Goal: Information Seeking & Learning: Check status

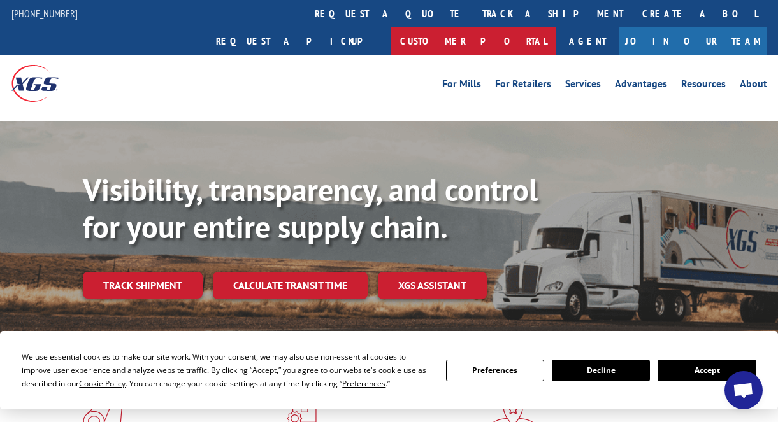
click at [556, 27] on link "Customer Portal" at bounding box center [474, 40] width 166 height 27
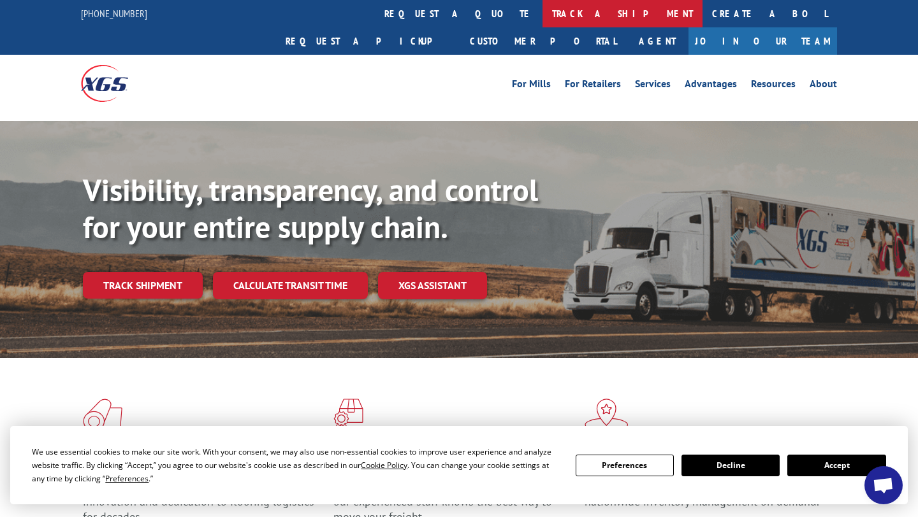
click at [542, 23] on link "track a shipment" at bounding box center [622, 13] width 160 height 27
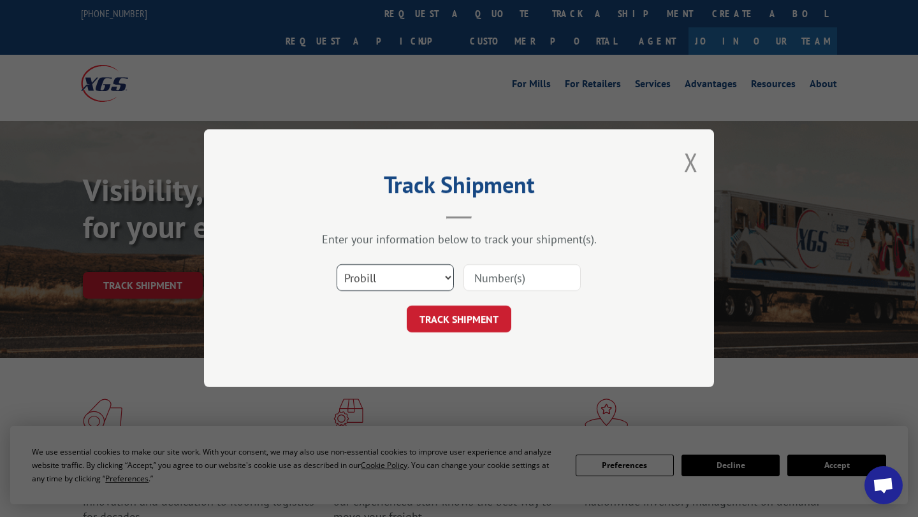
click at [426, 279] on select "Select category... Probill BOL PO" at bounding box center [394, 278] width 117 height 27
select select "bol"
click at [336, 265] on select "Select category... Probill BOL PO" at bounding box center [394, 278] width 117 height 27
click at [530, 272] on input at bounding box center [521, 278] width 117 height 27
type input "54393690"
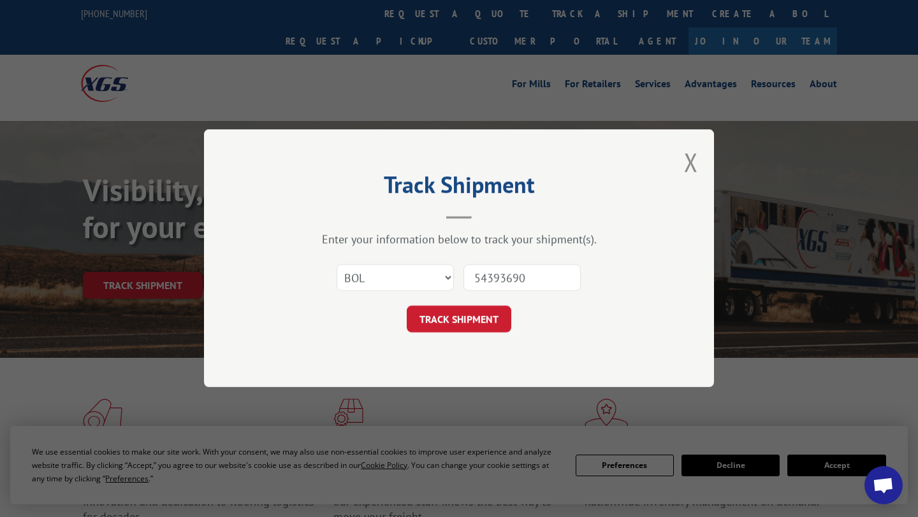
click button "TRACK SHIPMENT" at bounding box center [459, 319] width 104 height 27
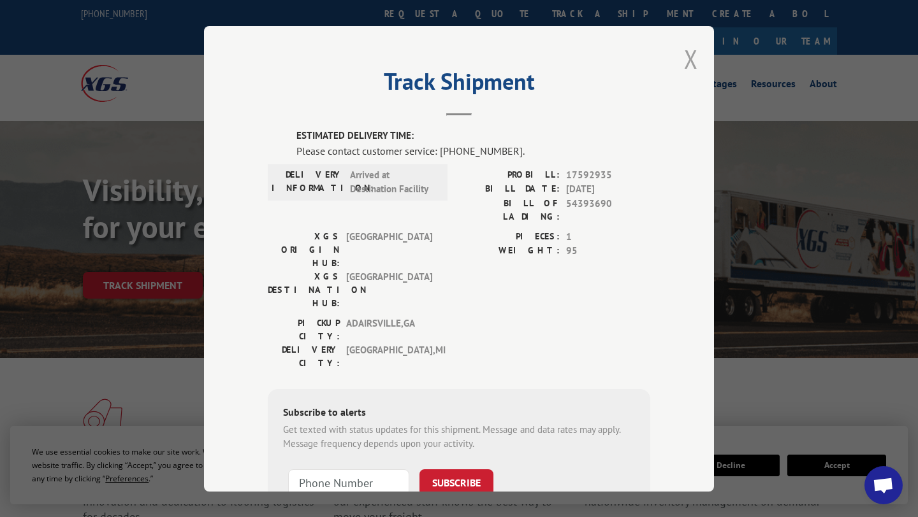
click at [688, 61] on button "Close modal" at bounding box center [691, 59] width 14 height 34
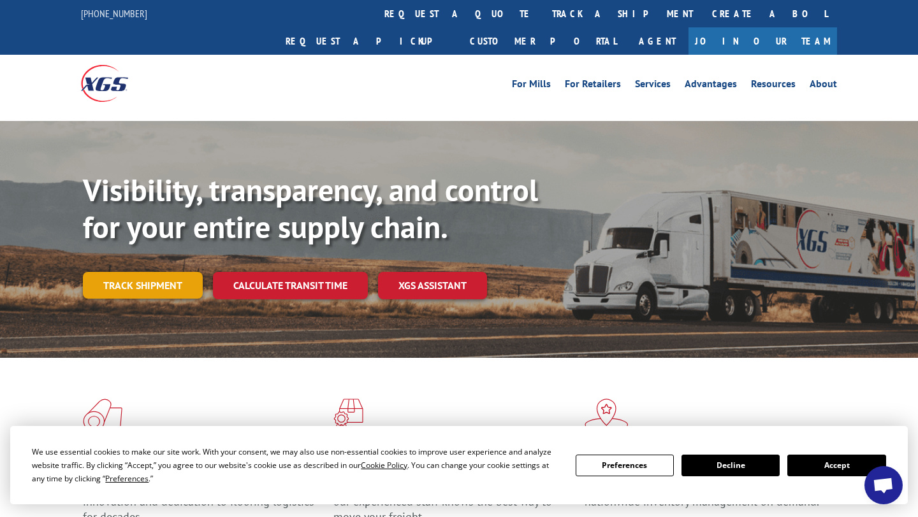
click at [140, 272] on link "Track shipment" at bounding box center [143, 285] width 120 height 27
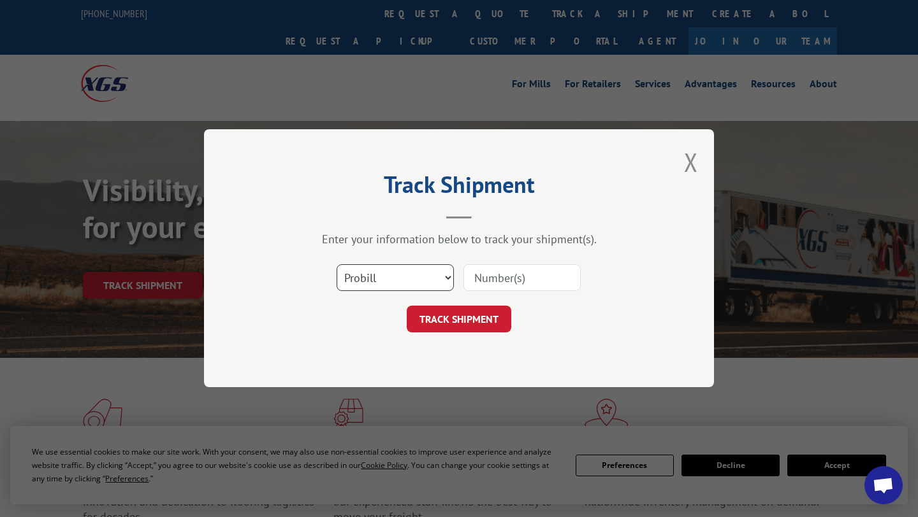
click at [416, 276] on select "Select category... Probill BOL PO" at bounding box center [394, 278] width 117 height 27
select select "bol"
click at [336, 265] on select "Select category... Probill BOL PO" at bounding box center [394, 278] width 117 height 27
click at [499, 279] on input at bounding box center [521, 278] width 117 height 27
type input "644500"
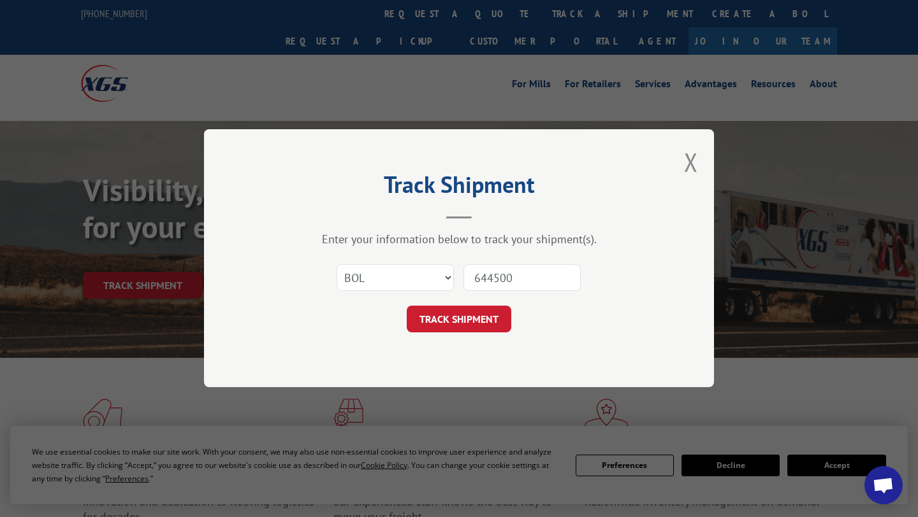
click button "TRACK SHIPMENT" at bounding box center [459, 319] width 104 height 27
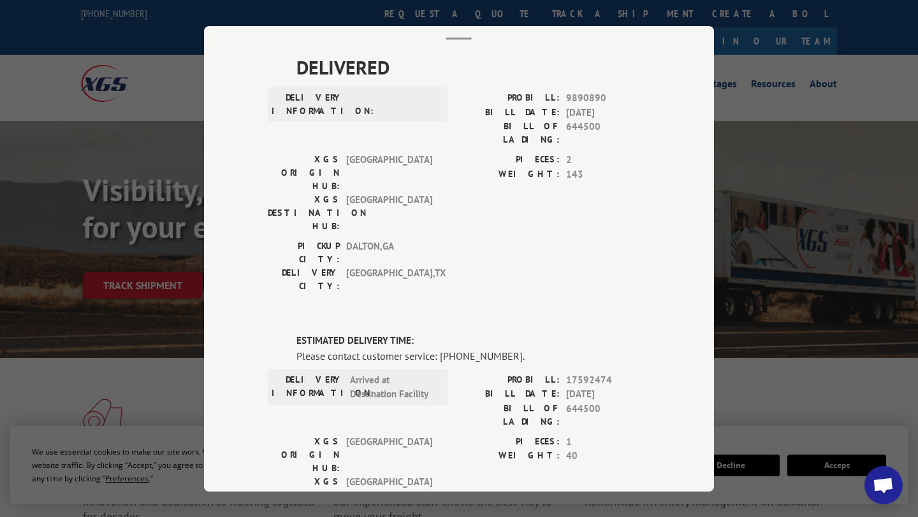
scroll to position [76, 0]
click at [747, 92] on div "Track Shipment DELIVERED DELIVERY INFORMATION: PROBILL: 9890890 BILL DATE: [DAT…" at bounding box center [459, 258] width 918 height 517
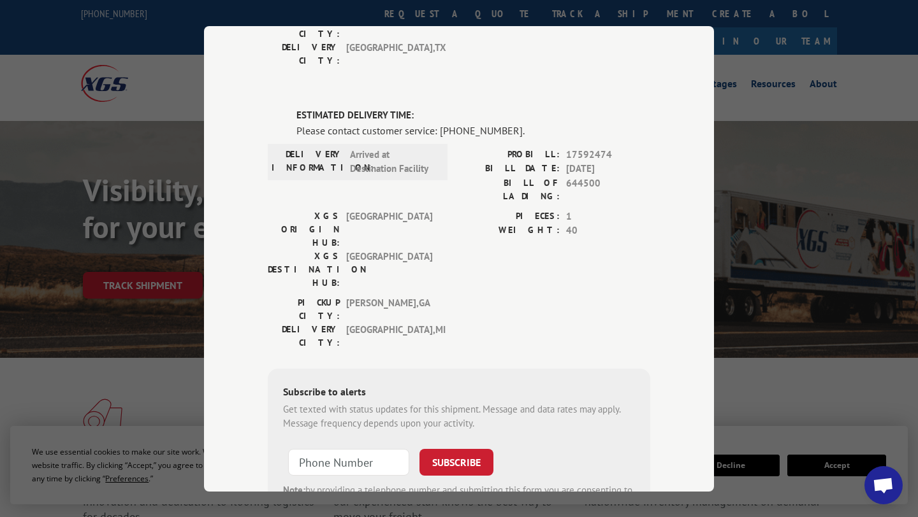
scroll to position [0, 0]
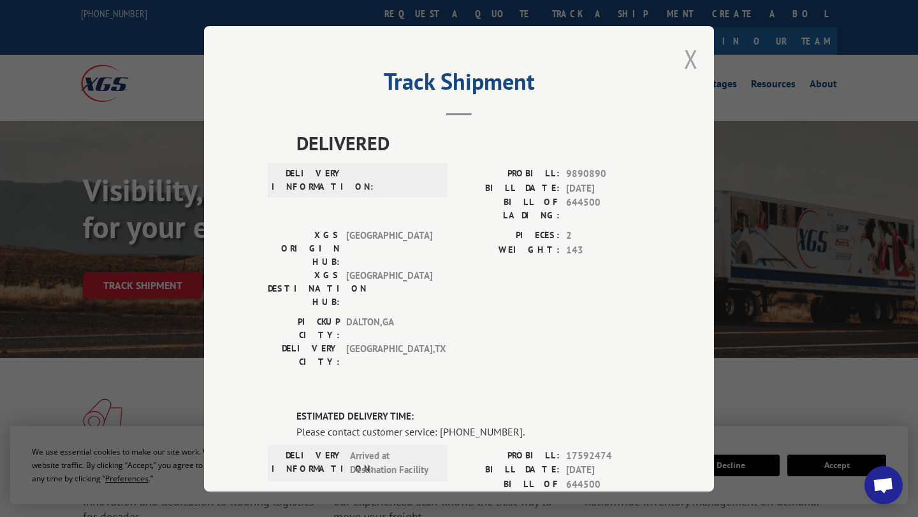
click at [690, 64] on button "Close modal" at bounding box center [691, 59] width 14 height 34
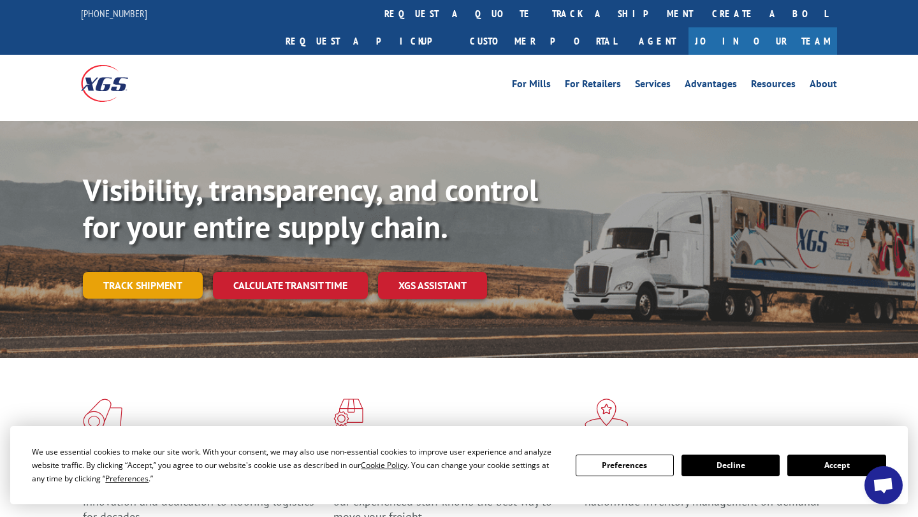
click at [182, 272] on link "Track shipment" at bounding box center [143, 285] width 120 height 27
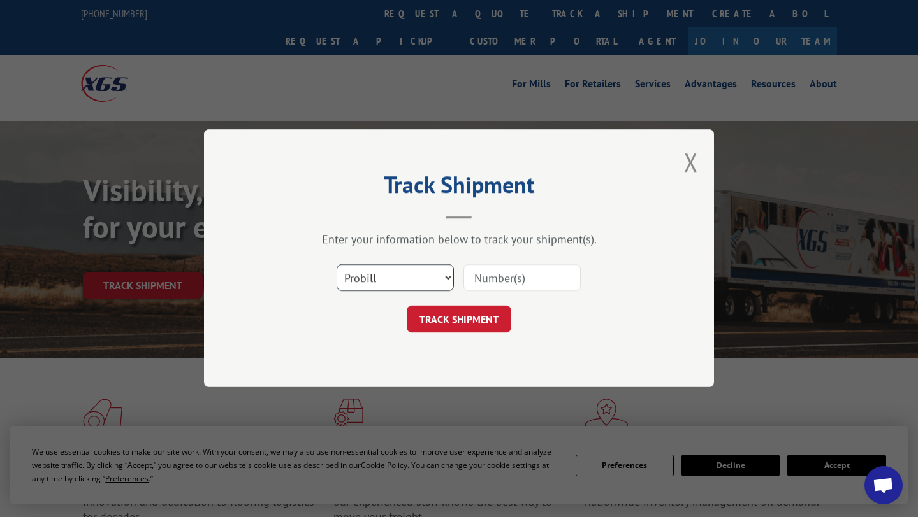
click at [426, 280] on select "Select category... Probill BOL PO" at bounding box center [394, 278] width 117 height 27
select select "bol"
click at [336, 265] on select "Select category... Probill BOL PO" at bounding box center [394, 278] width 117 height 27
click at [528, 268] on input at bounding box center [521, 278] width 117 height 27
type input "6814188"
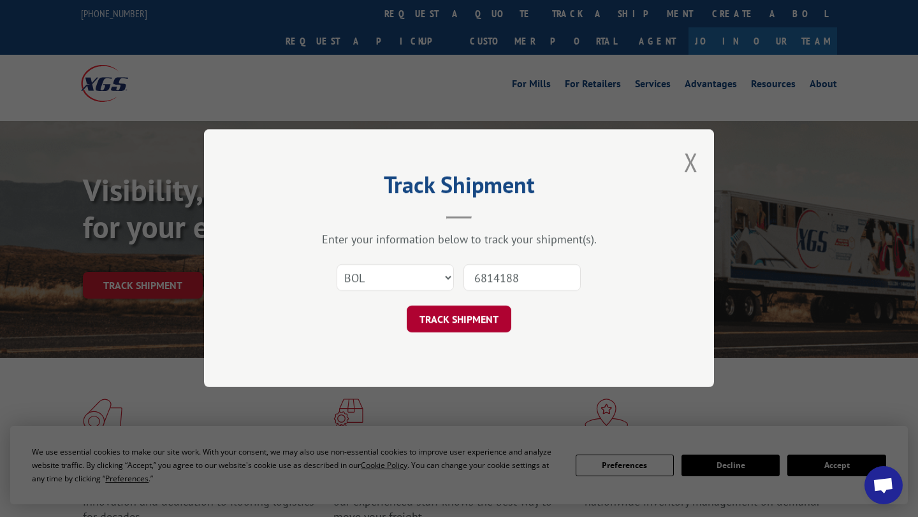
click at [465, 315] on button "TRACK SHIPMENT" at bounding box center [459, 319] width 104 height 27
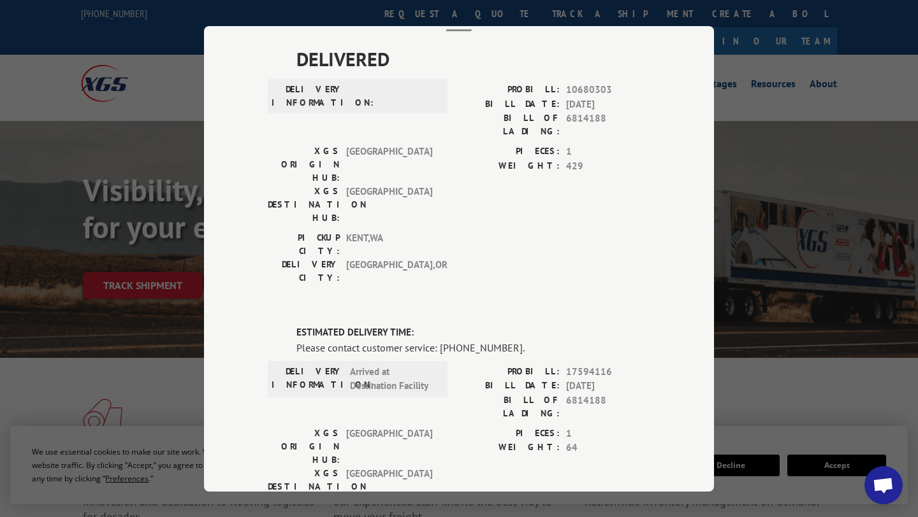
scroll to position [95, 0]
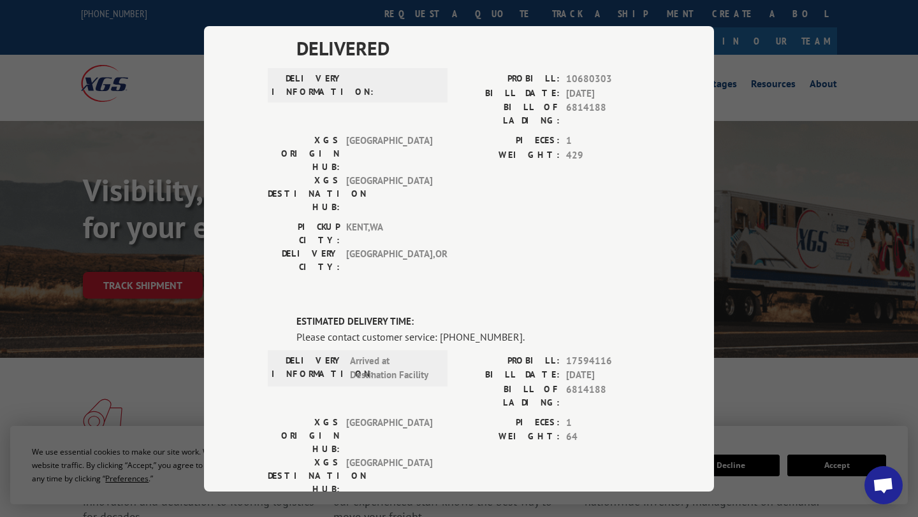
click at [777, 376] on div "Track Shipment DELIVERED DELIVERY INFORMATION: PROBILL: 10680303 BILL DATE: [DA…" at bounding box center [459, 258] width 918 height 517
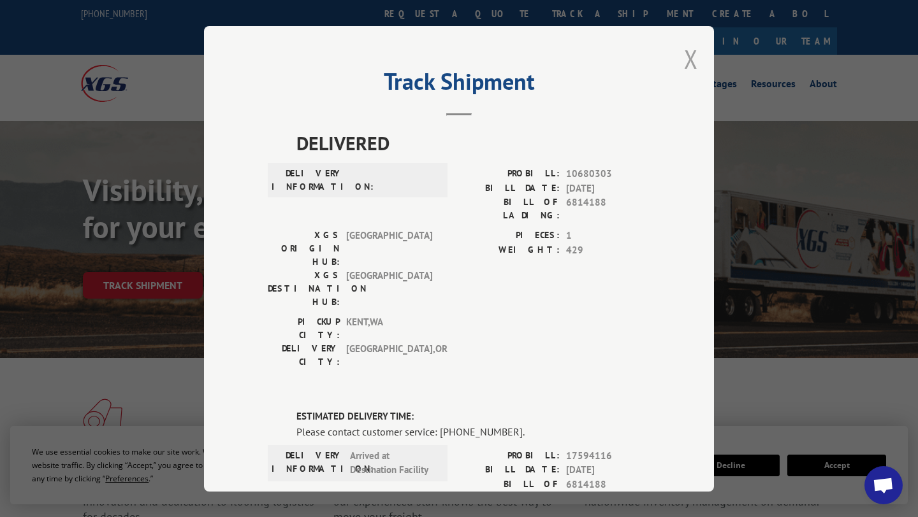
click at [686, 61] on button "Close modal" at bounding box center [691, 59] width 14 height 34
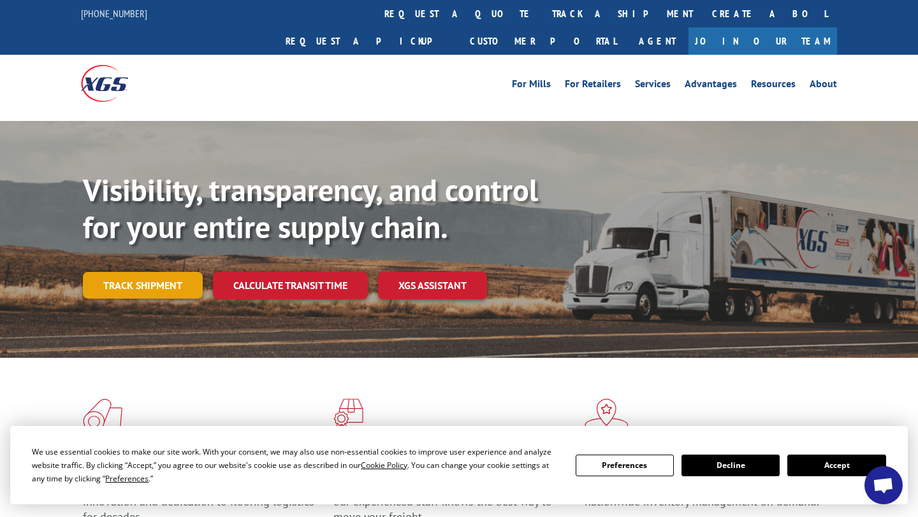
click at [163, 272] on link "Track shipment" at bounding box center [143, 285] width 120 height 27
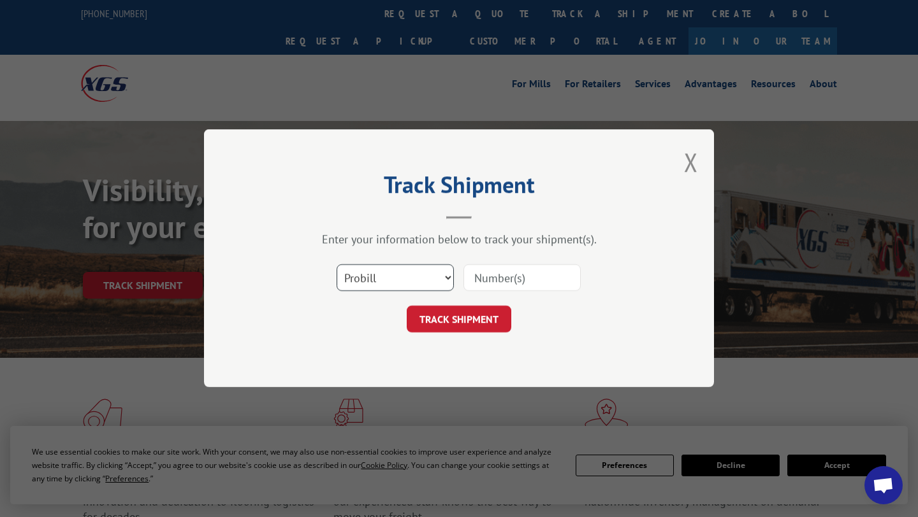
click at [415, 277] on select "Select category... Probill BOL PO" at bounding box center [394, 278] width 117 height 27
select select "bol"
click at [336, 265] on select "Select category... Probill BOL PO" at bounding box center [394, 278] width 117 height 27
click at [524, 273] on input at bounding box center [521, 278] width 117 height 27
type input "50863202"
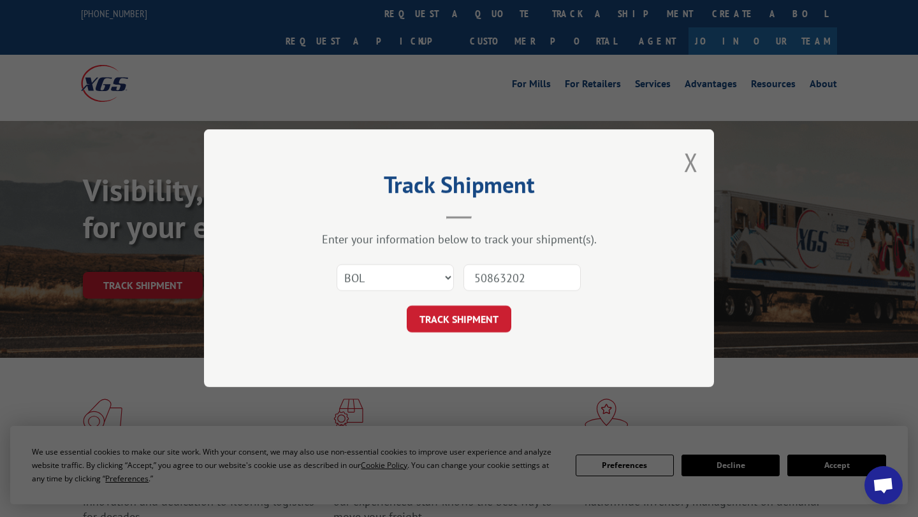
click button "TRACK SHIPMENT" at bounding box center [459, 319] width 104 height 27
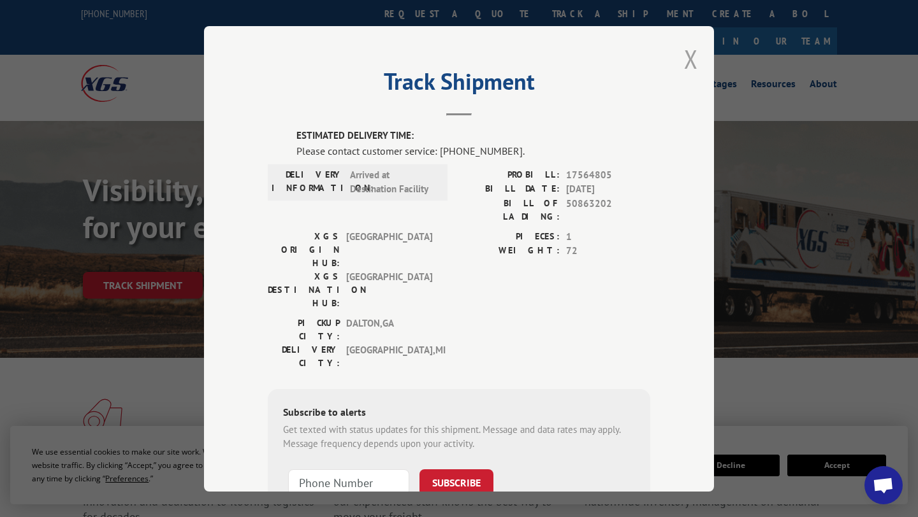
click at [688, 57] on button "Close modal" at bounding box center [691, 59] width 14 height 34
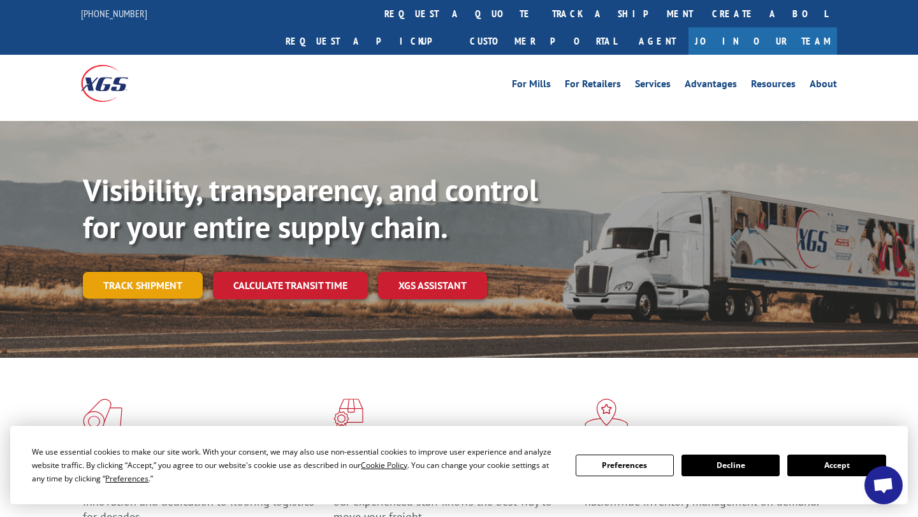
click at [162, 272] on link "Track shipment" at bounding box center [143, 285] width 120 height 27
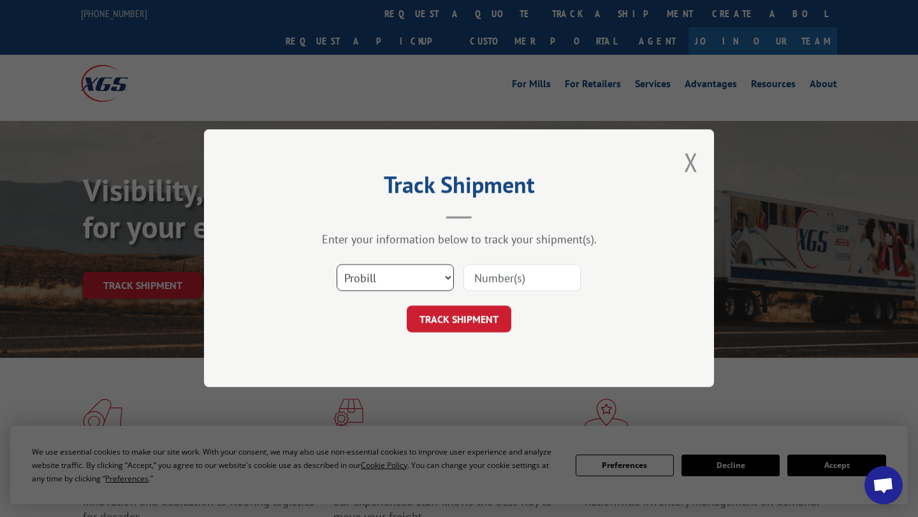
click at [432, 276] on select "Select category... Probill BOL PO" at bounding box center [394, 278] width 117 height 27
select select "bol"
click at [336, 265] on select "Select category... Probill BOL PO" at bounding box center [394, 278] width 117 height 27
click at [513, 284] on input at bounding box center [521, 278] width 117 height 27
type input "2840136"
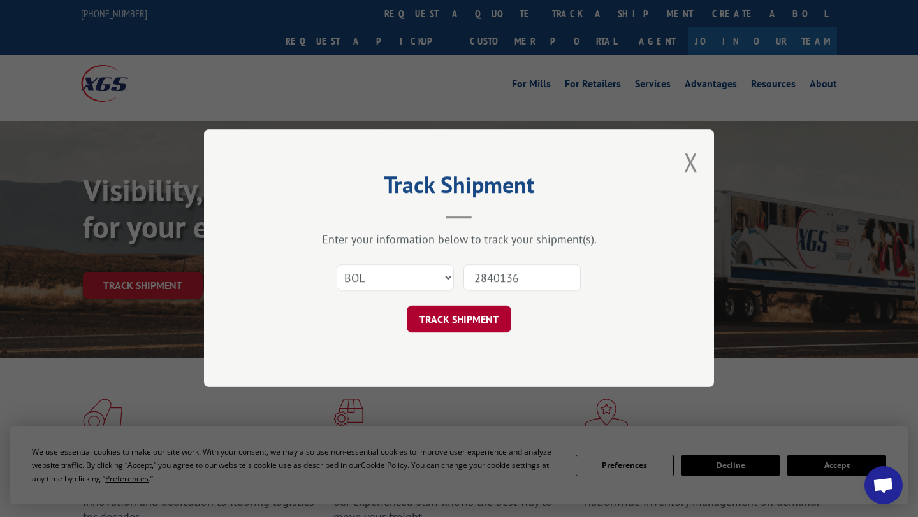
click at [490, 311] on button "TRACK SHIPMENT" at bounding box center [459, 319] width 104 height 27
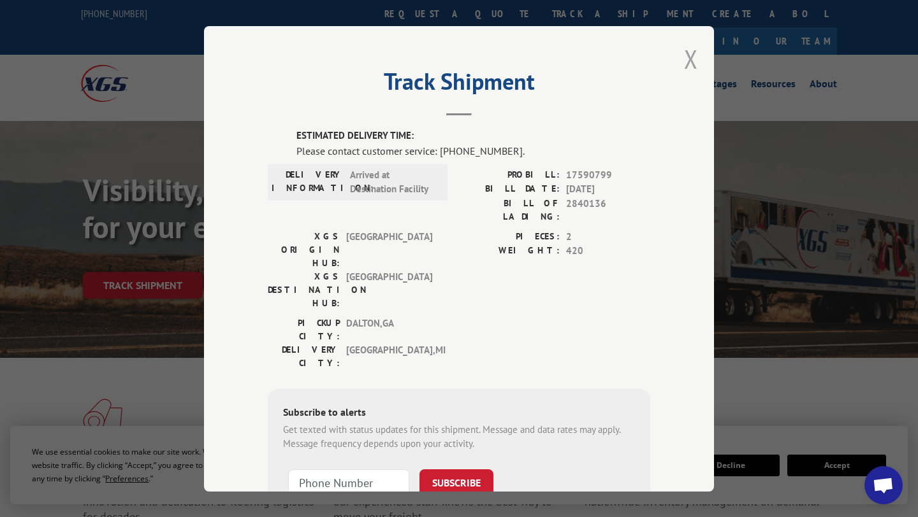
click at [688, 59] on button "Close modal" at bounding box center [691, 59] width 14 height 34
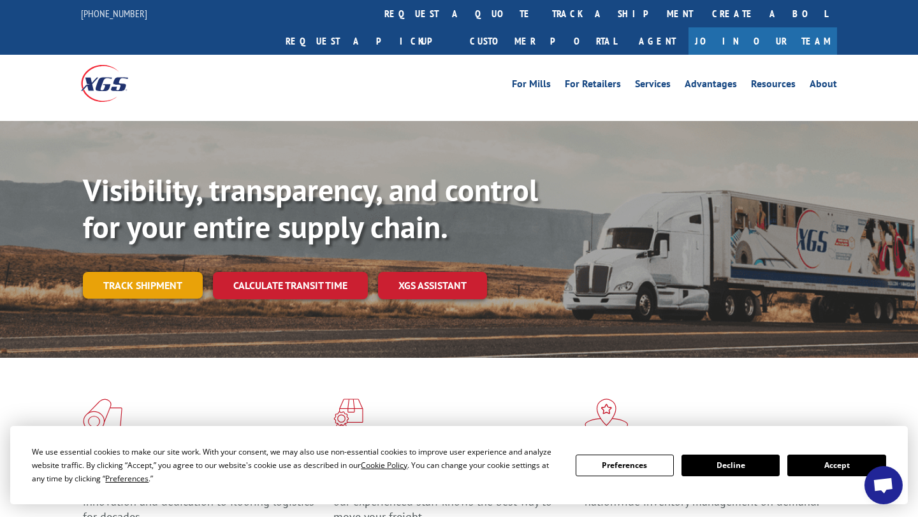
click at [164, 272] on link "Track shipment" at bounding box center [143, 285] width 120 height 27
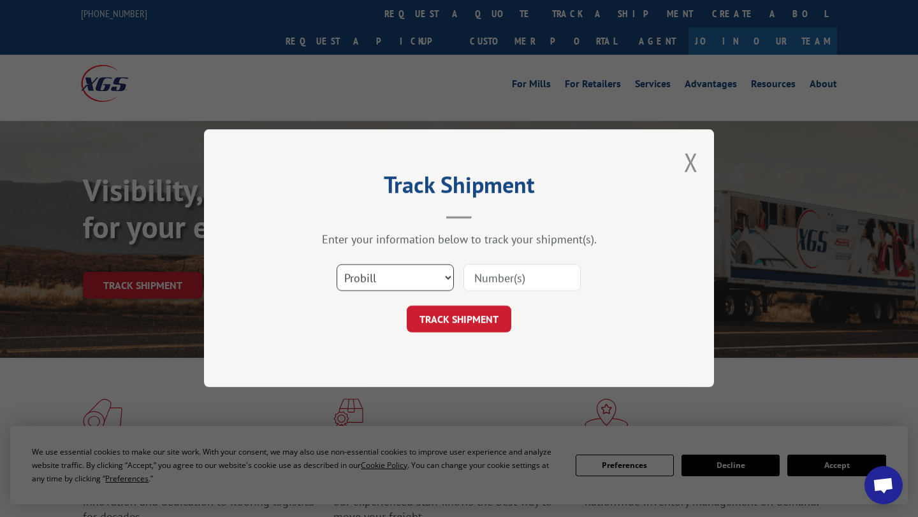
click at [450, 279] on select "Select category... Probill BOL PO" at bounding box center [394, 278] width 117 height 27
select select "bol"
click at [336, 265] on select "Select category... Probill BOL PO" at bounding box center [394, 278] width 117 height 27
click at [522, 270] on input at bounding box center [521, 278] width 117 height 27
type input "2848174"
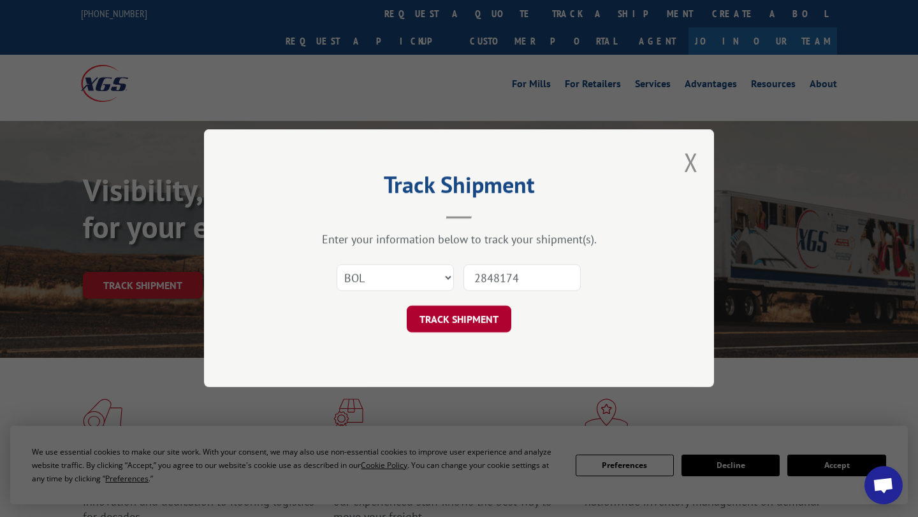
click at [463, 329] on button "TRACK SHIPMENT" at bounding box center [459, 319] width 104 height 27
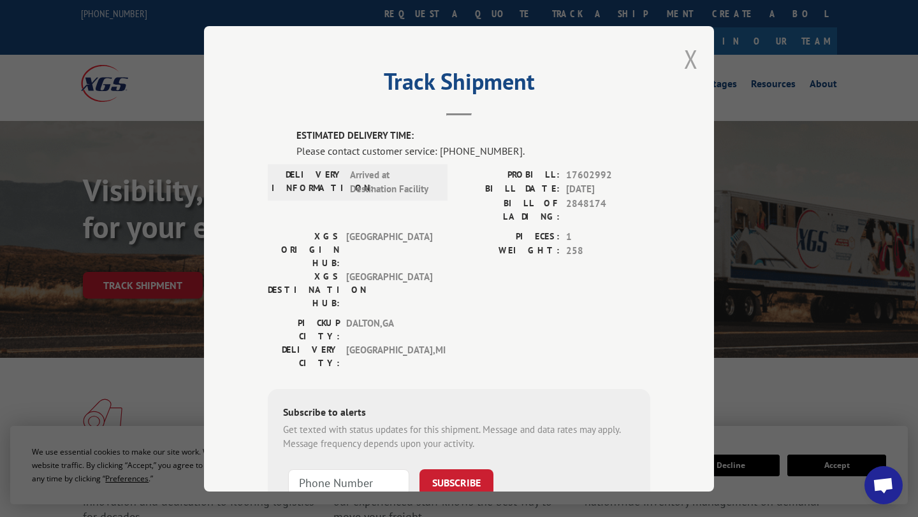
click at [692, 61] on button "Close modal" at bounding box center [691, 59] width 14 height 34
